Goal: Task Accomplishment & Management: Understand process/instructions

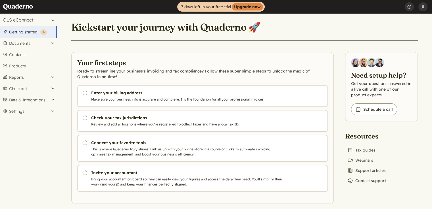
scroll to position [5, 0]
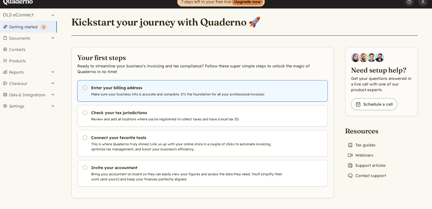
click at [86, 87] on use at bounding box center [84, 88] width 5 height 5
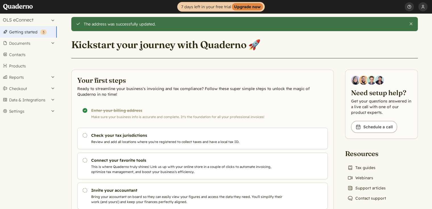
scroll to position [23, 0]
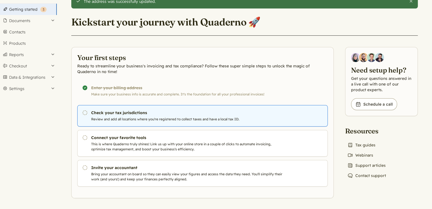
click at [102, 116] on link "Pending Check your tax jurisdictions Review and add all locations where you're …" at bounding box center [202, 116] width 250 height 22
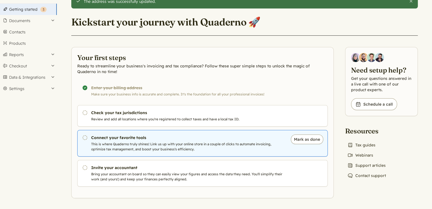
click at [108, 135] on h3 "Connect your favorite tools" at bounding box center [187, 138] width 193 height 6
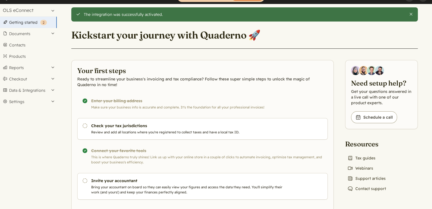
scroll to position [23, 0]
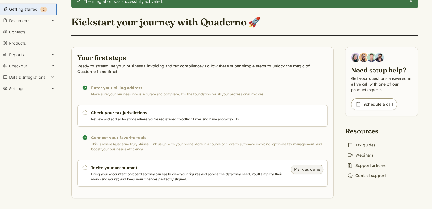
click at [309, 171] on button "Mark as done" at bounding box center [307, 170] width 32 height 10
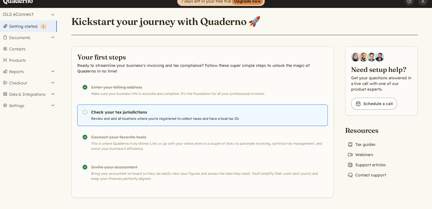
scroll to position [5, 0]
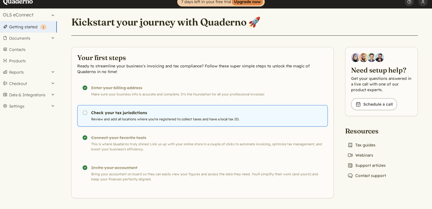
click at [142, 118] on p "Review and add all locations where you're registered to collect taxes and have …" at bounding box center [187, 119] width 193 height 5
